Goal: Information Seeking & Learning: Learn about a topic

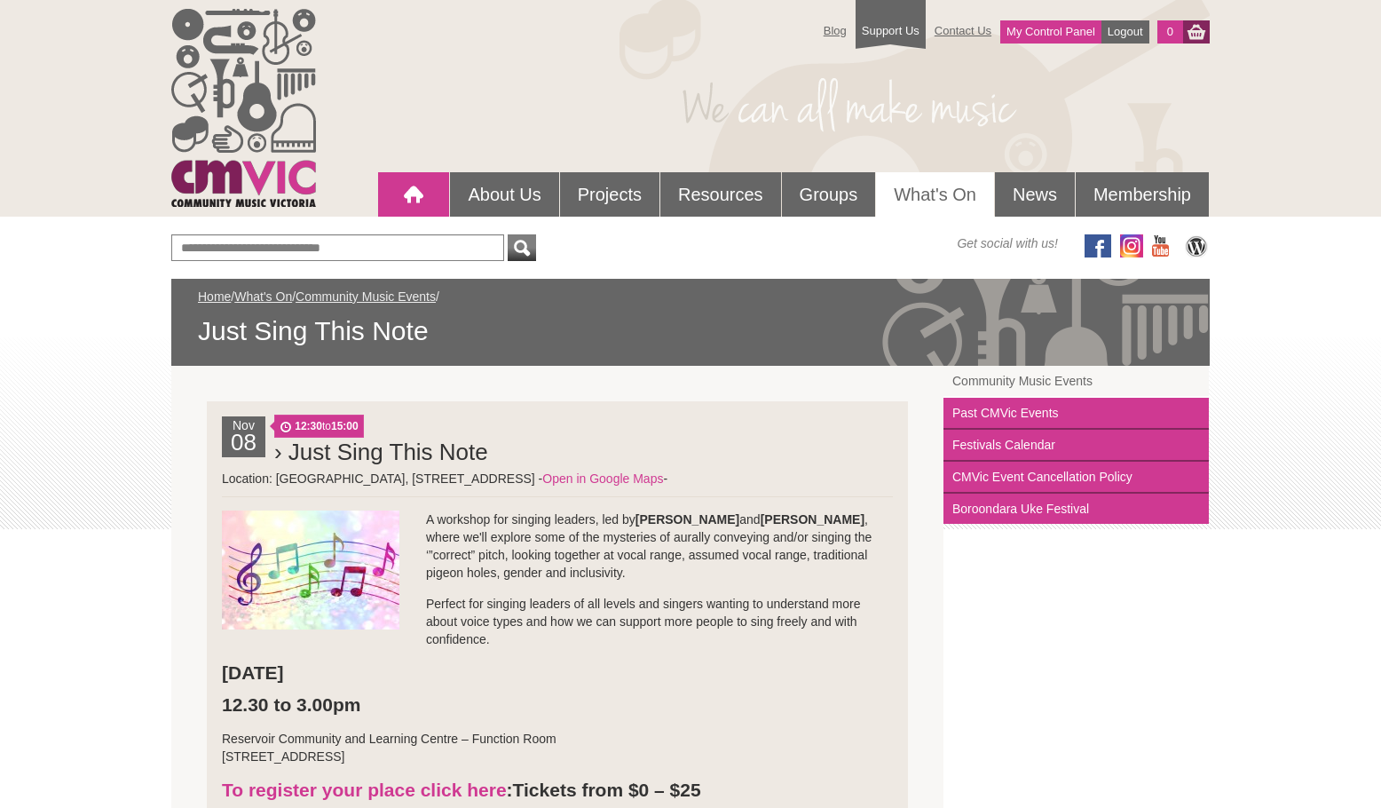
click at [406, 201] on div at bounding box center [414, 195] width 36 height 36
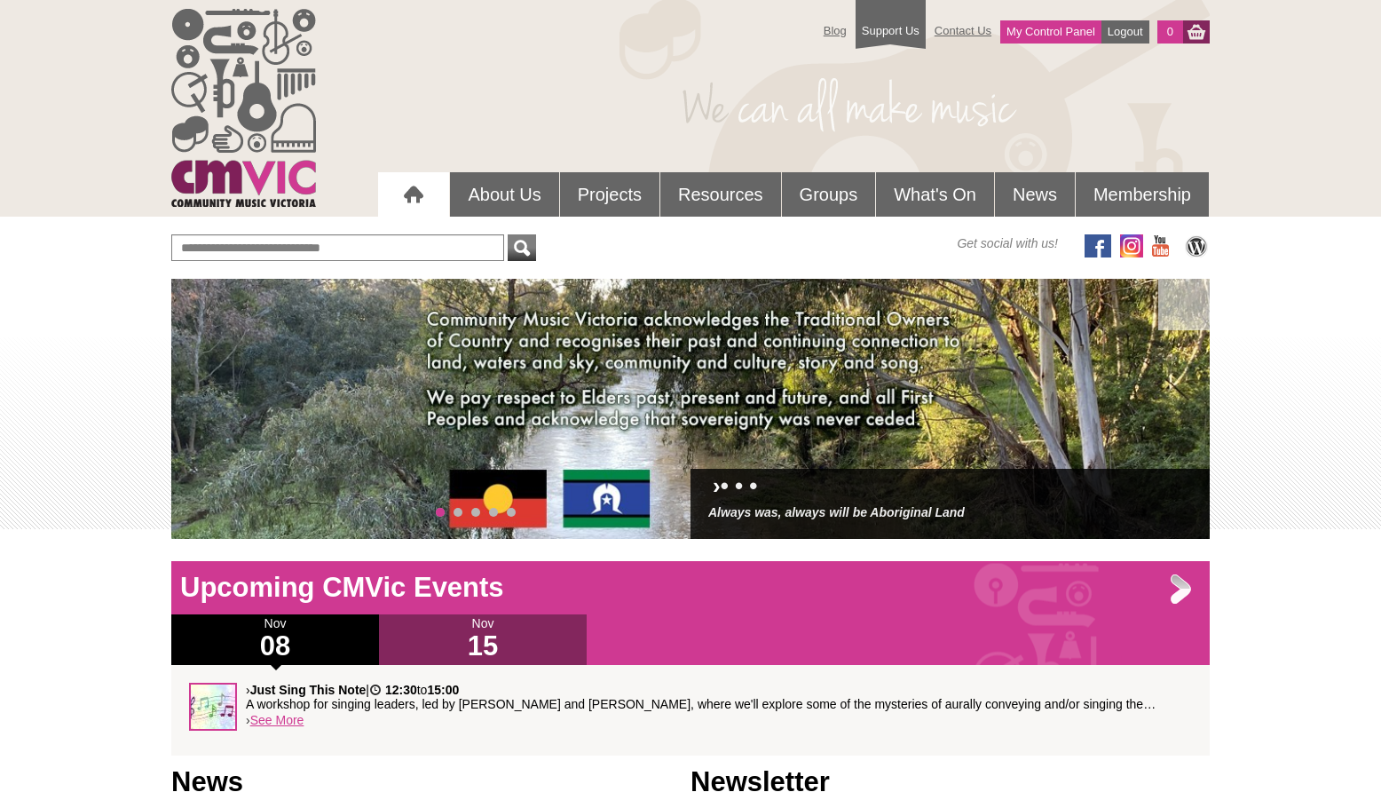
click at [509, 636] on h1 "15" at bounding box center [483, 646] width 208 height 28
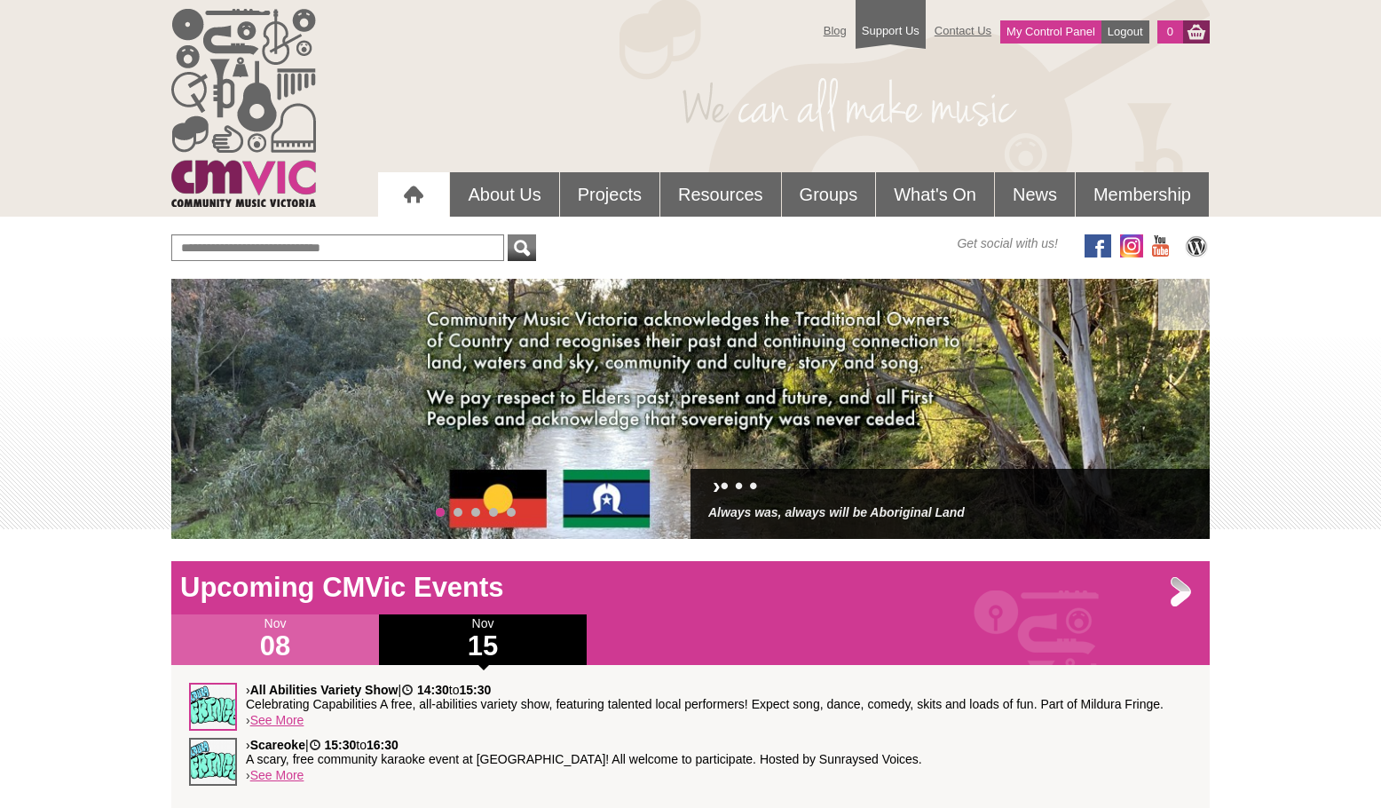
click at [229, 758] on img at bounding box center [213, 762] width 48 height 48
click at [282, 779] on link "See More" at bounding box center [277, 775] width 54 height 14
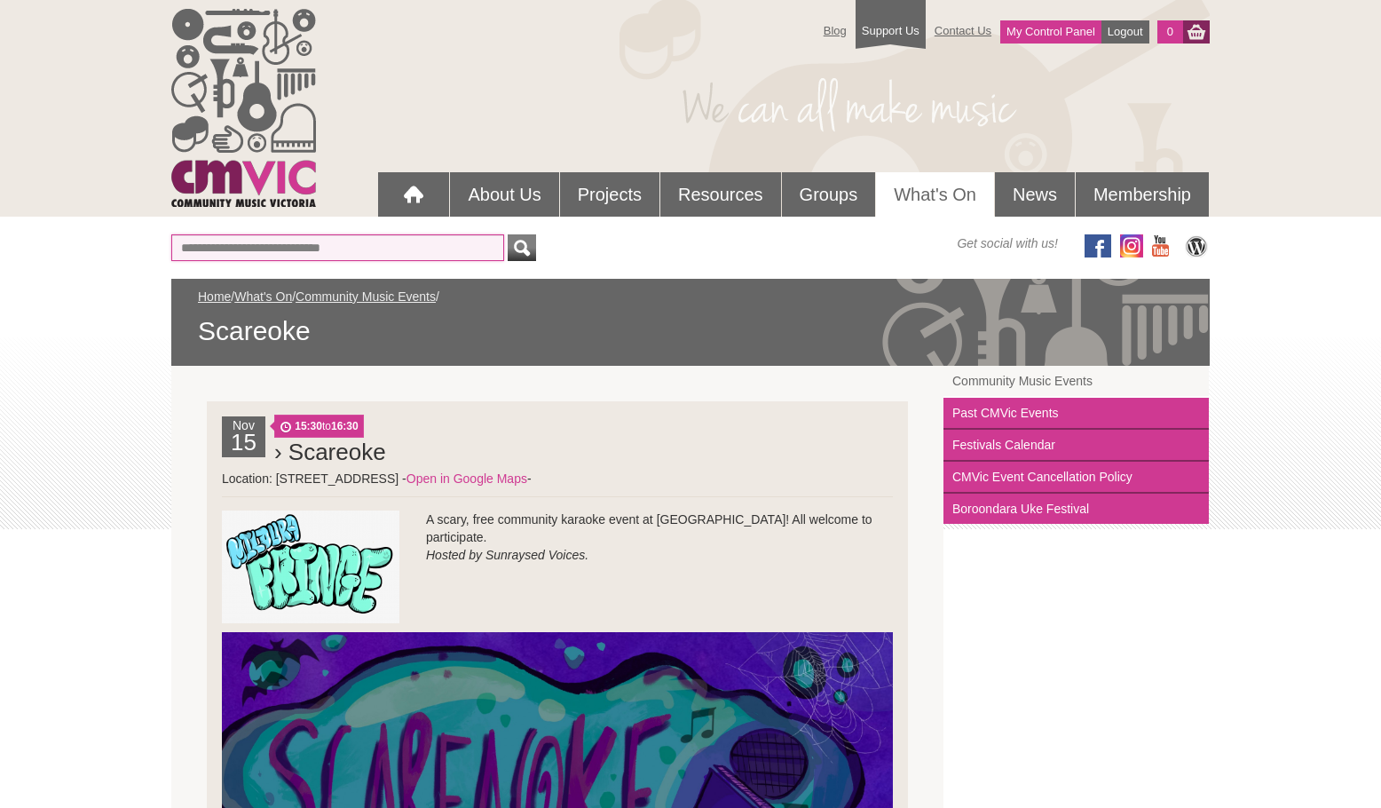
click at [357, 246] on input "text" at bounding box center [337, 247] width 333 height 27
type input "***"
click at [508, 234] on button "submit" at bounding box center [522, 247] width 28 height 27
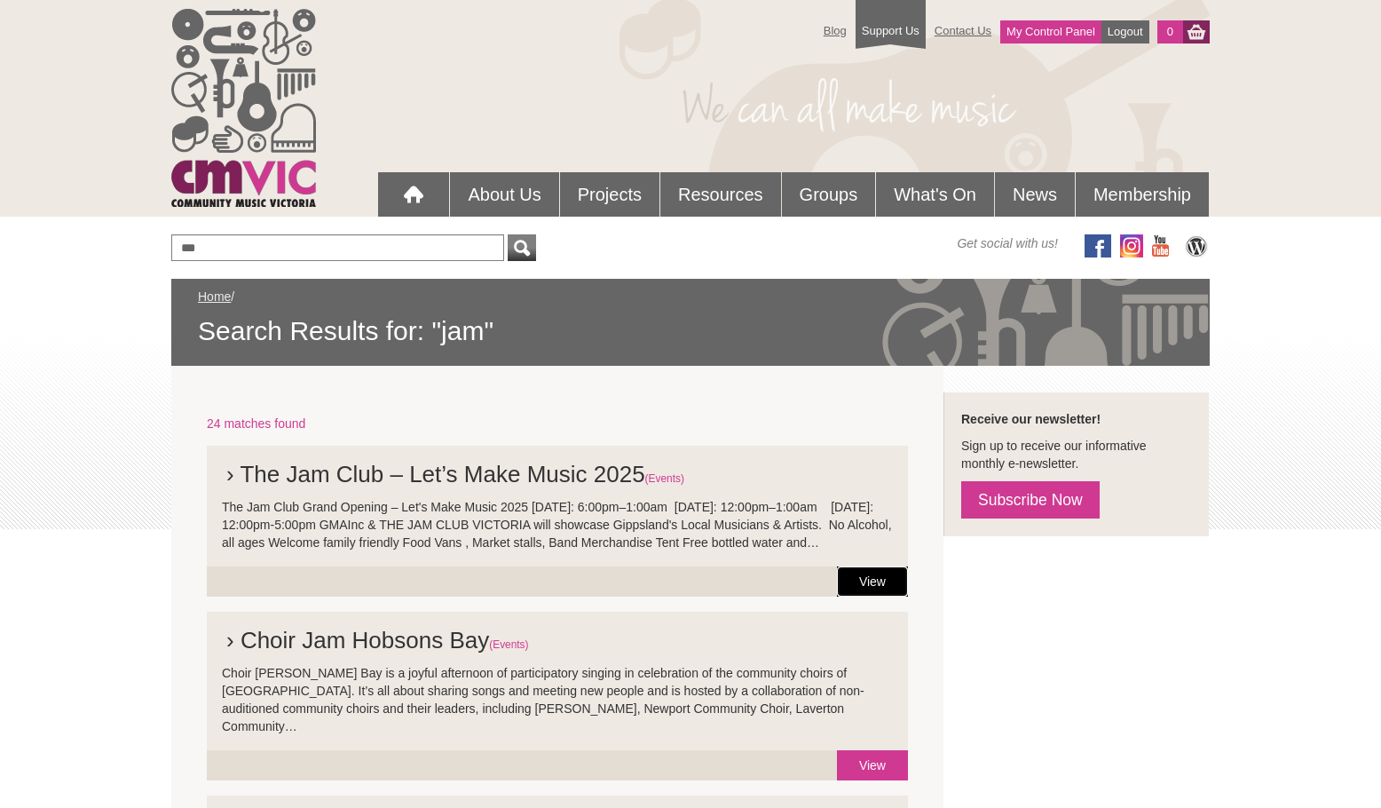
click at [864, 594] on link "View" at bounding box center [872, 581] width 71 height 30
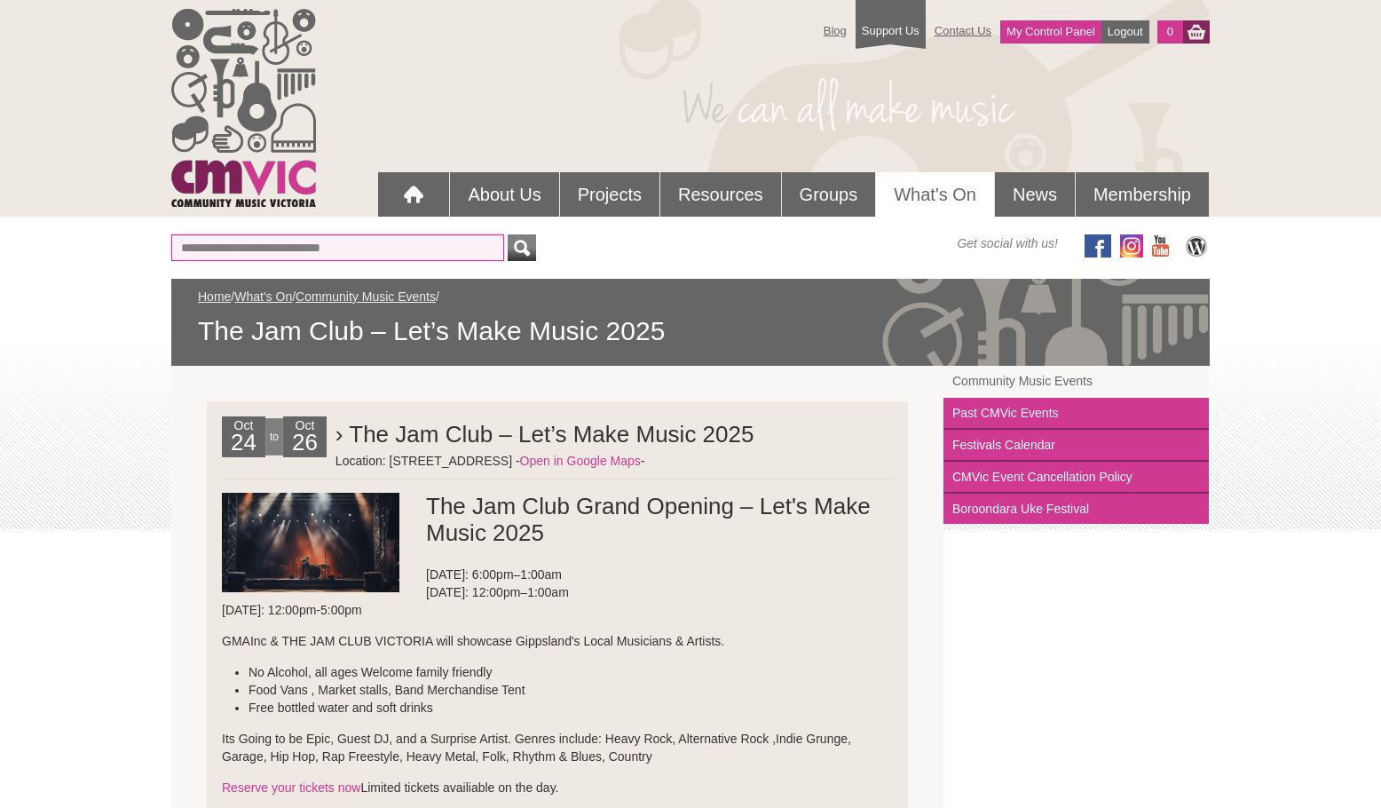
click at [296, 238] on input "text" at bounding box center [337, 247] width 333 height 27
type input "**********"
click at [508, 234] on button "submit" at bounding box center [522, 247] width 28 height 27
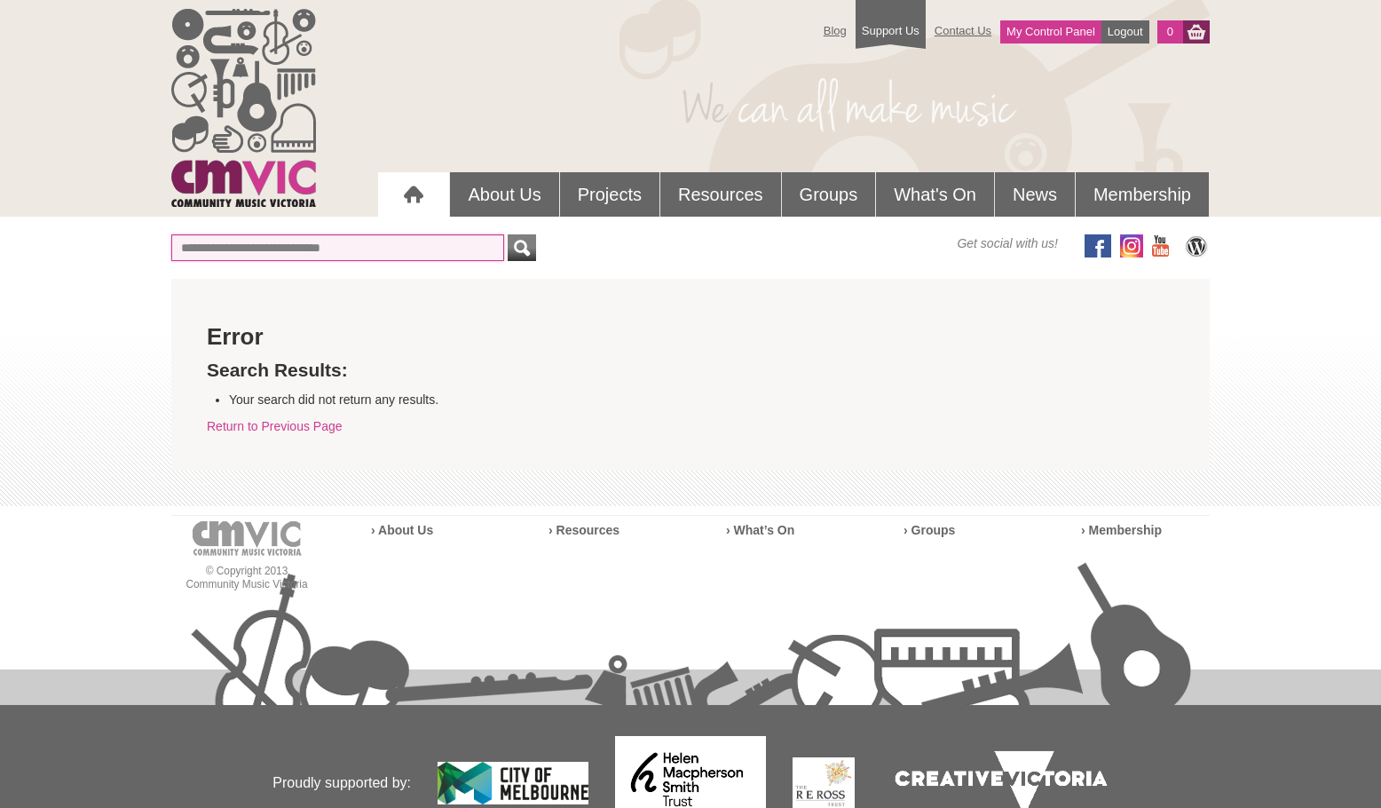
click at [275, 241] on input "text" at bounding box center [337, 247] width 333 height 27
type input "**********"
click at [508, 234] on button "submit" at bounding box center [522, 247] width 28 height 27
click at [396, 197] on div at bounding box center [414, 195] width 36 height 36
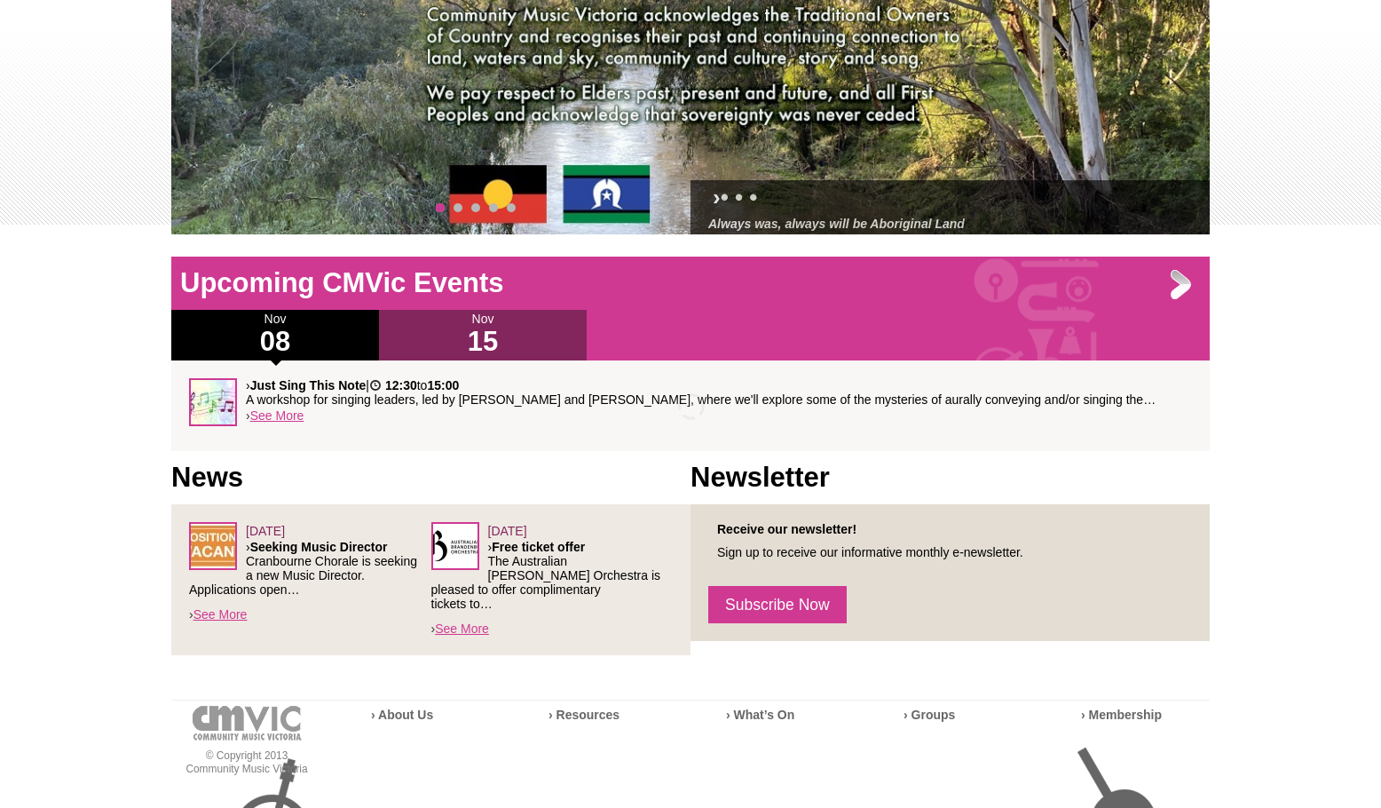
scroll to position [568, 0]
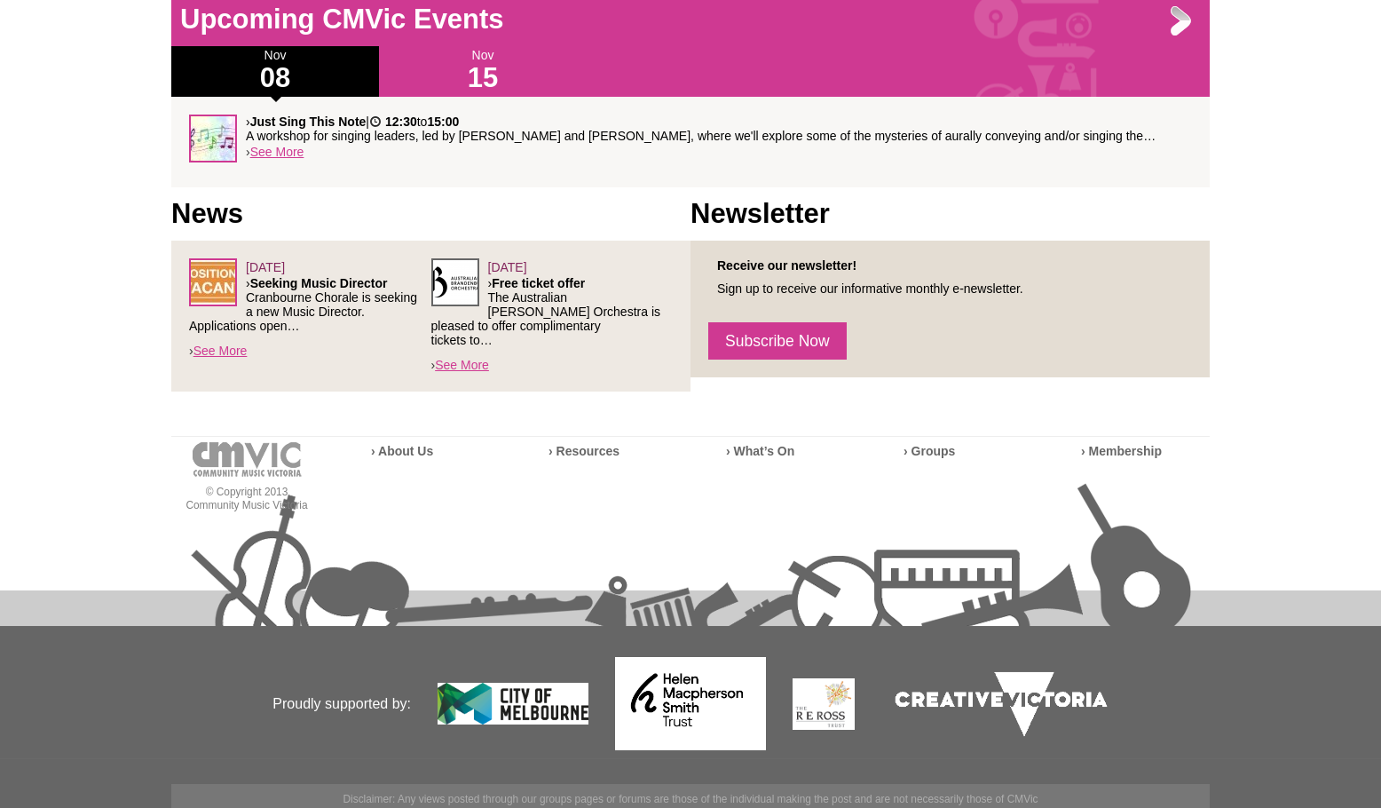
click at [463, 285] on img at bounding box center [455, 282] width 48 height 48
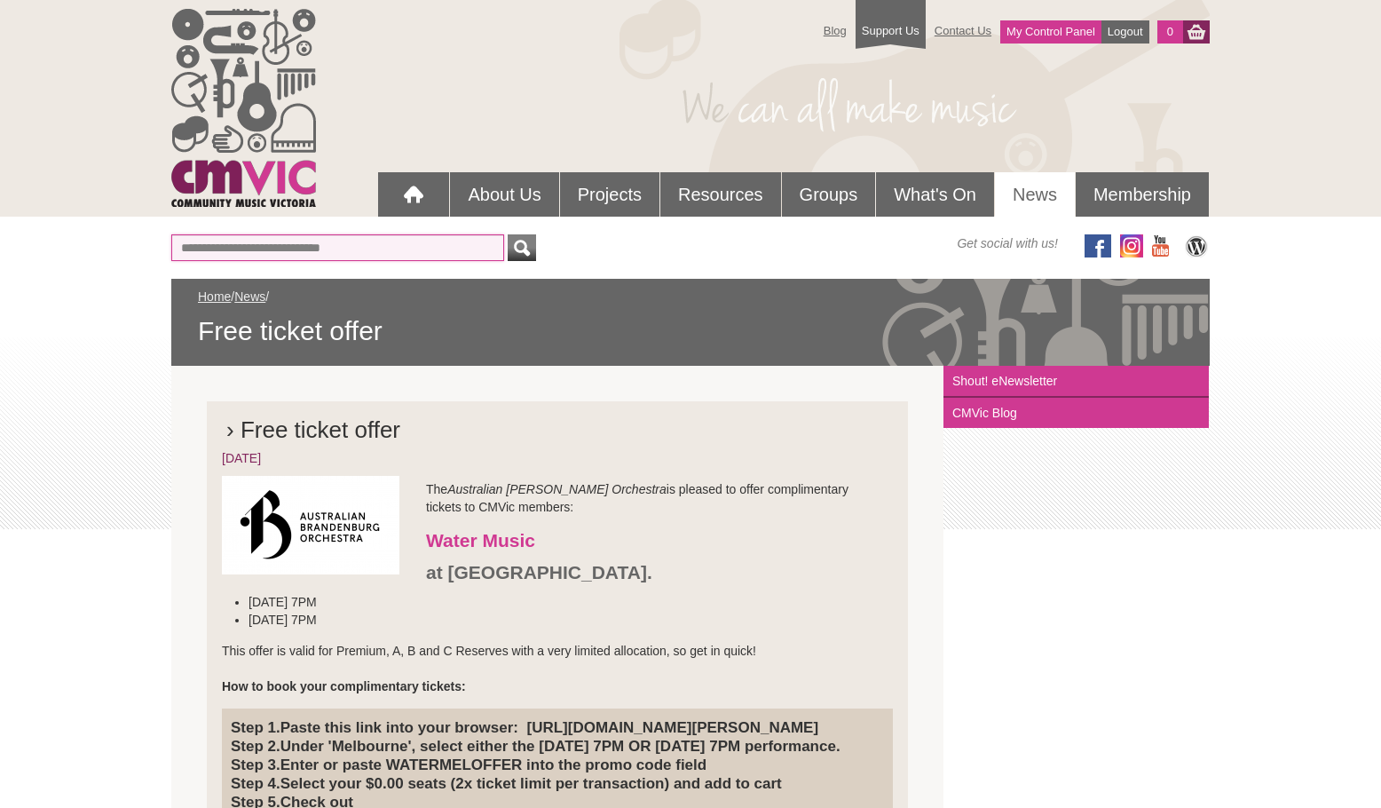
click at [257, 244] on input "text" at bounding box center [337, 247] width 333 height 27
type input "**********"
click at [508, 234] on button "submit" at bounding box center [522, 247] width 28 height 27
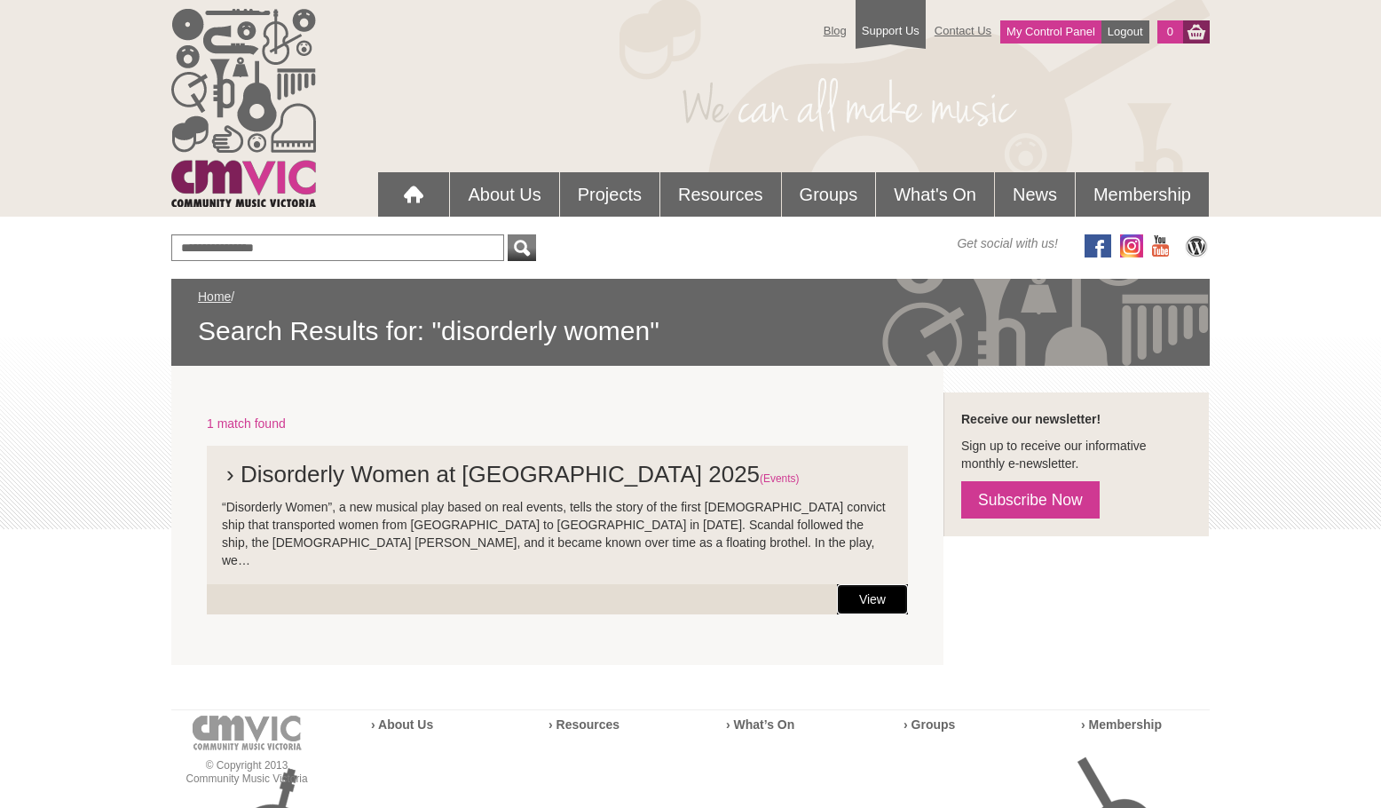
click at [856, 584] on link "View" at bounding box center [872, 599] width 71 height 30
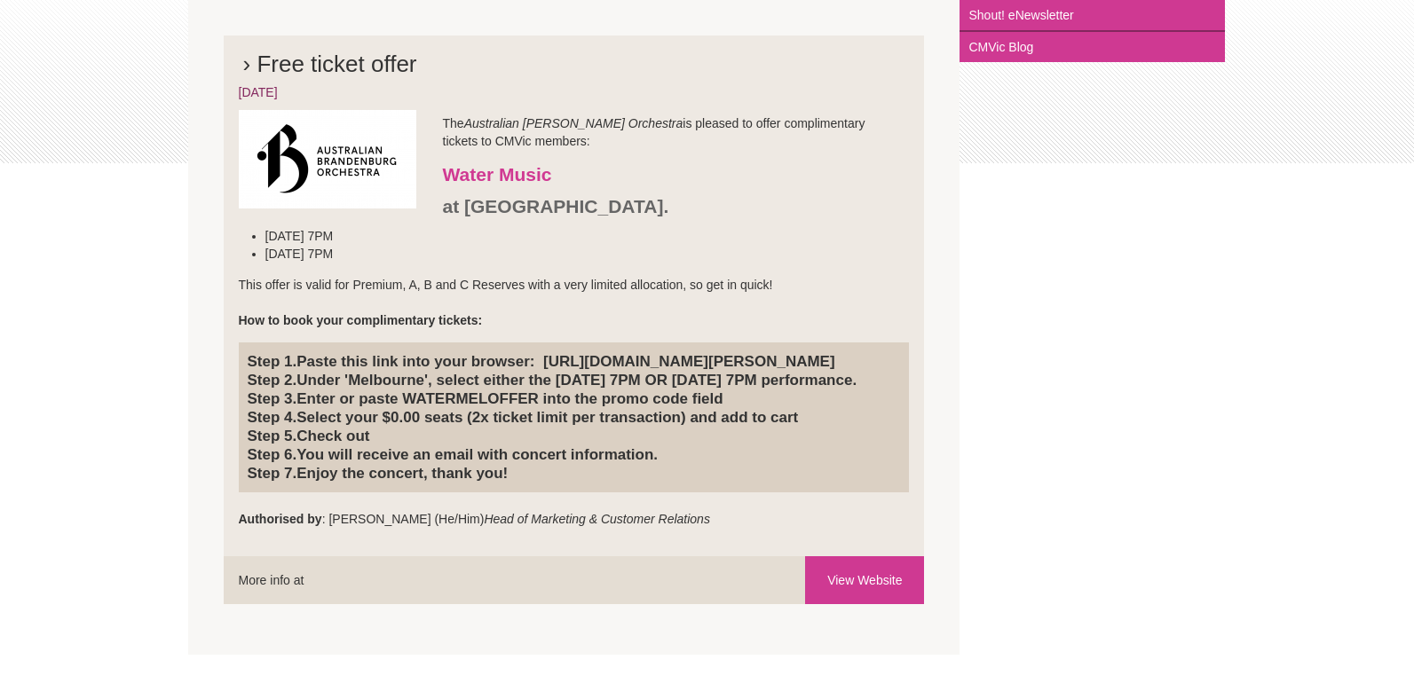
scroll to position [362, 0]
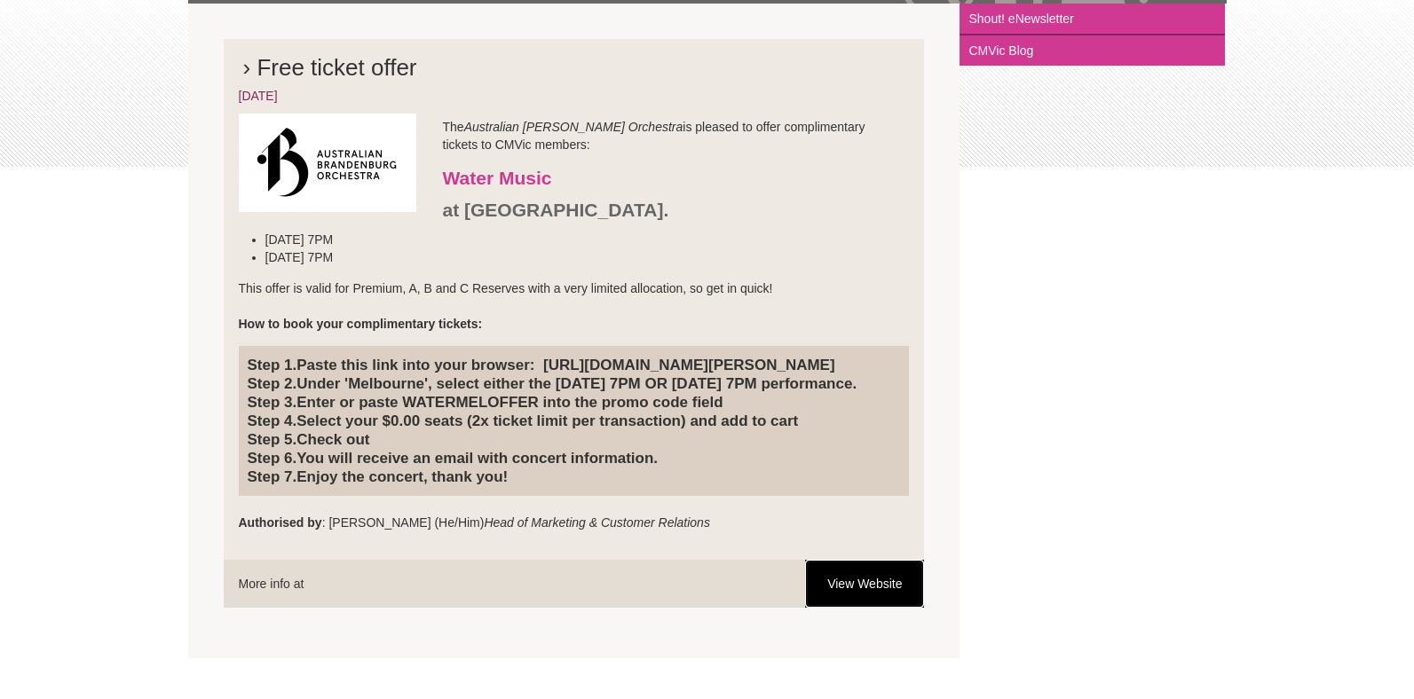
click at [869, 608] on link "View Website" at bounding box center [864, 584] width 119 height 48
